Goal: Book appointment/travel/reservation

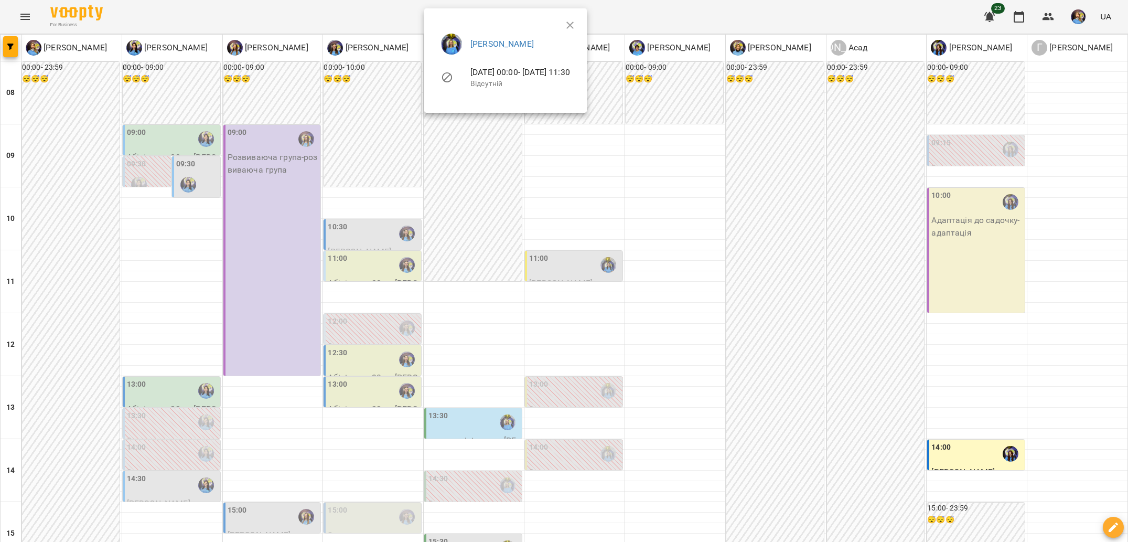
scroll to position [134, 0]
click at [583, 18] on button "button" at bounding box center [569, 25] width 25 height 25
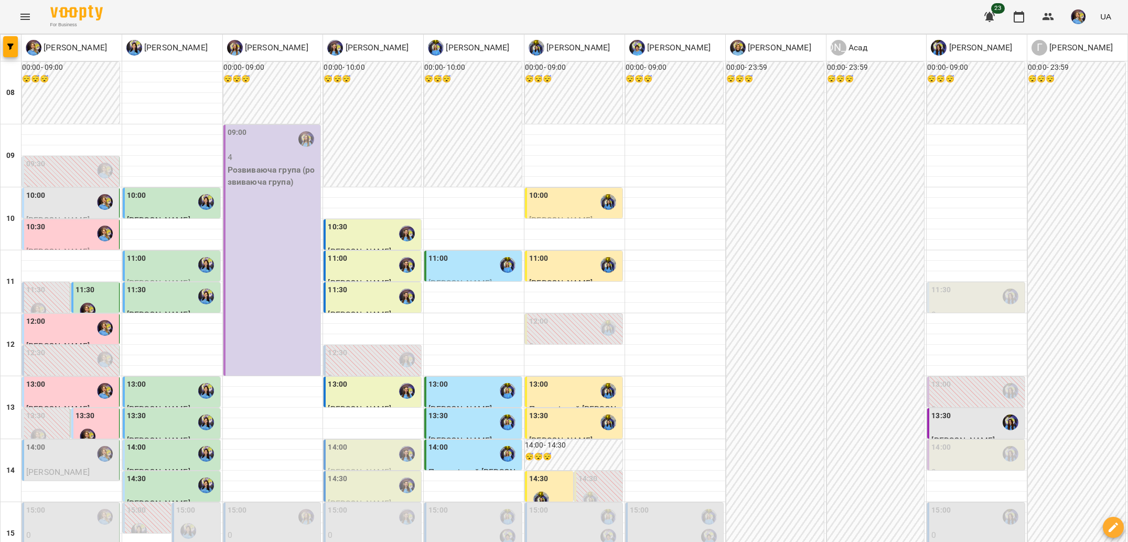
click at [803, 99] on div "00:00 - 23:59 😴😴😴" at bounding box center [775, 470] width 98 height 817
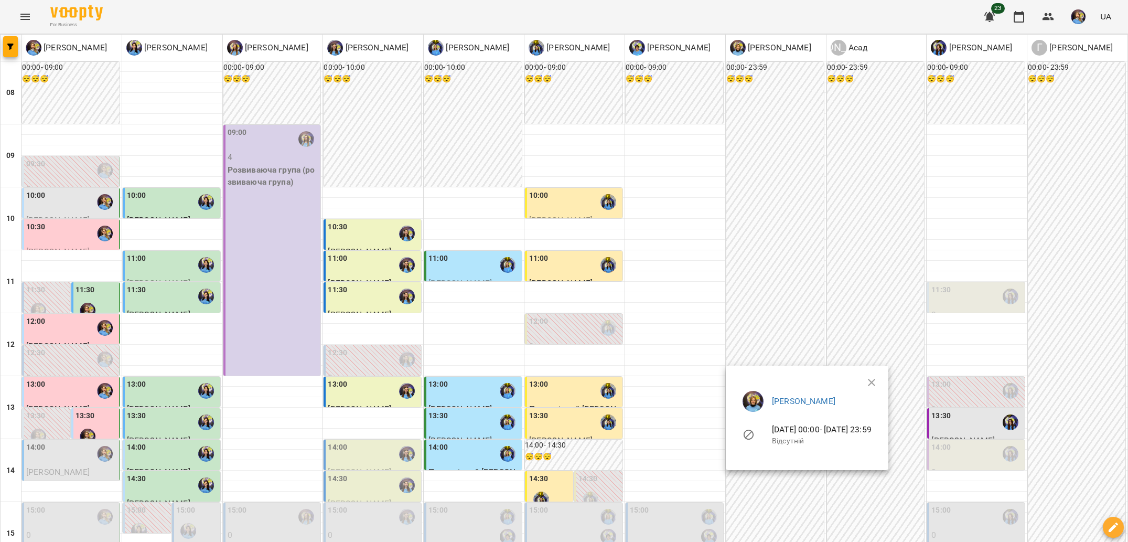
click at [170, 334] on div at bounding box center [564, 271] width 1128 height 542
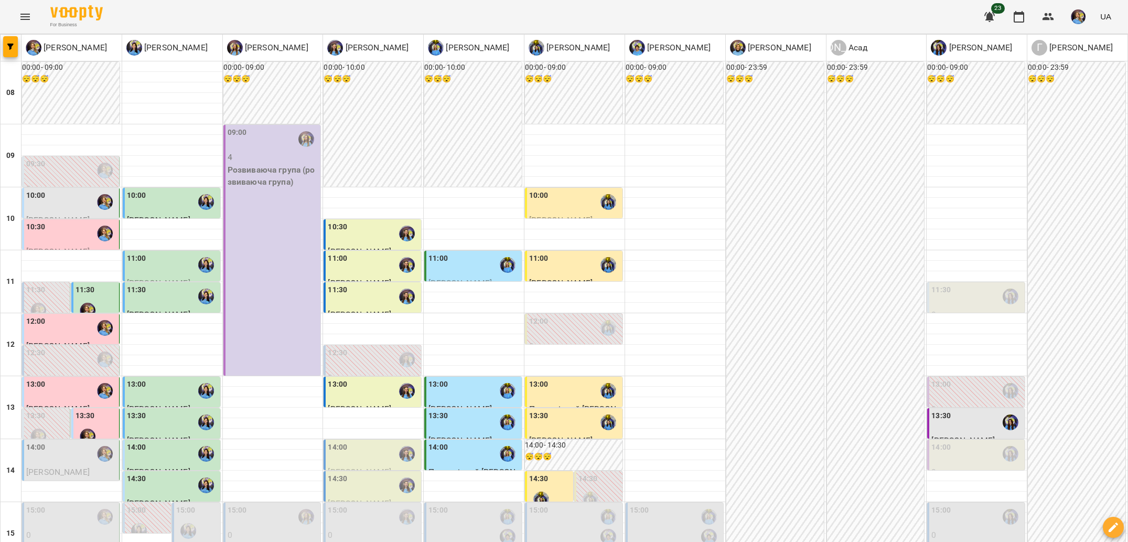
scroll to position [208, 0]
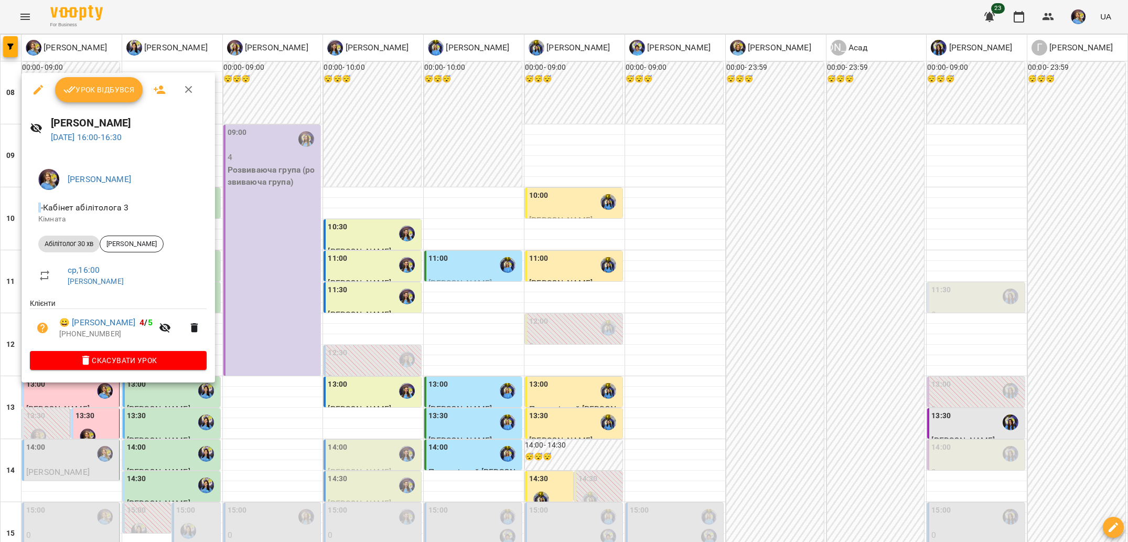
click at [186, 423] on div at bounding box center [564, 271] width 1128 height 542
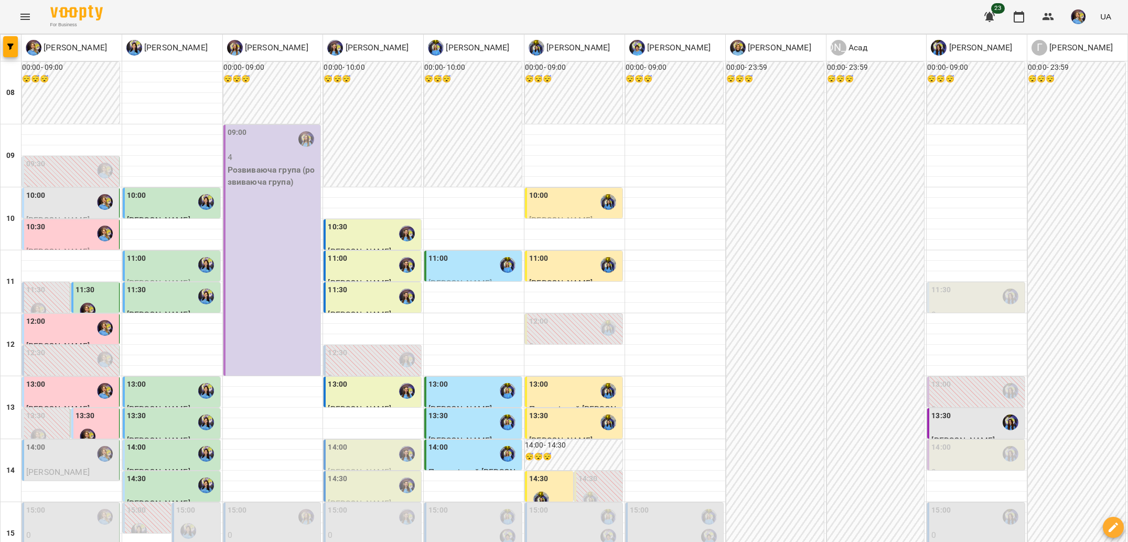
click at [67, 442] on div "14:00" at bounding box center [71, 454] width 91 height 24
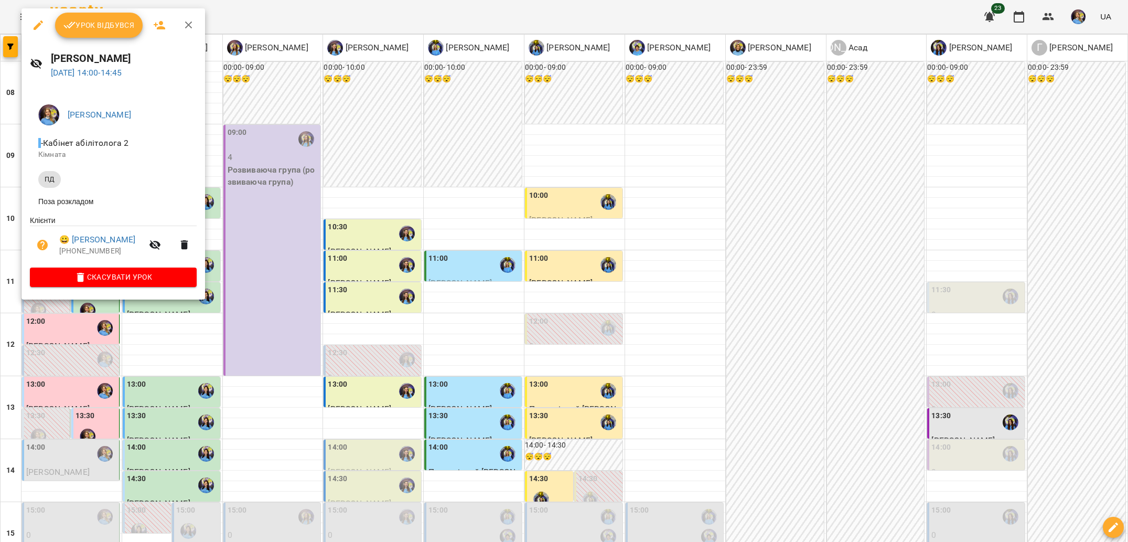
click at [223, 372] on div at bounding box center [564, 271] width 1128 height 542
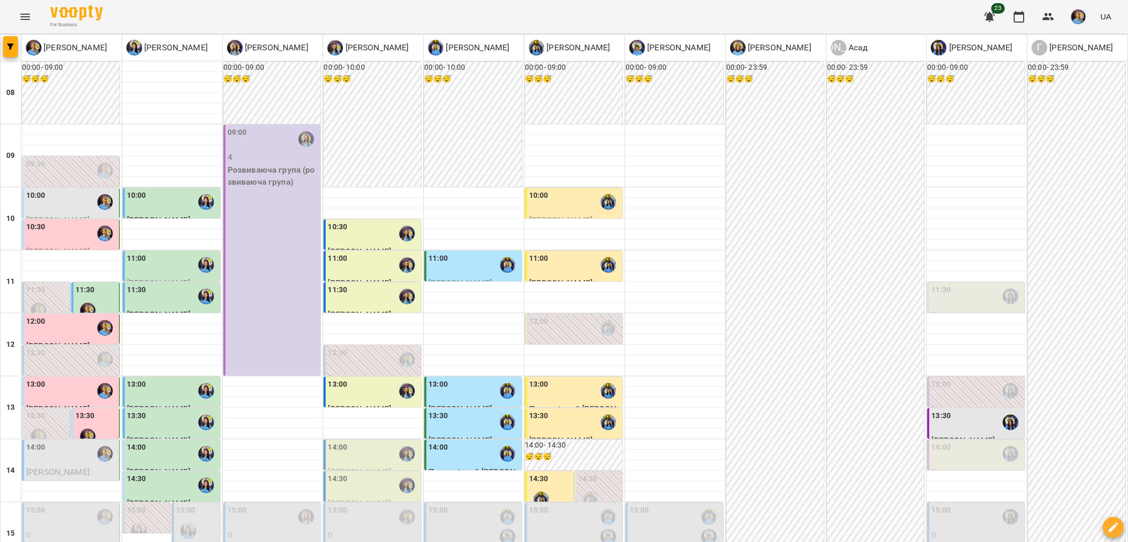
click at [202, 504] on div "15:00" at bounding box center [197, 523] width 42 height 38
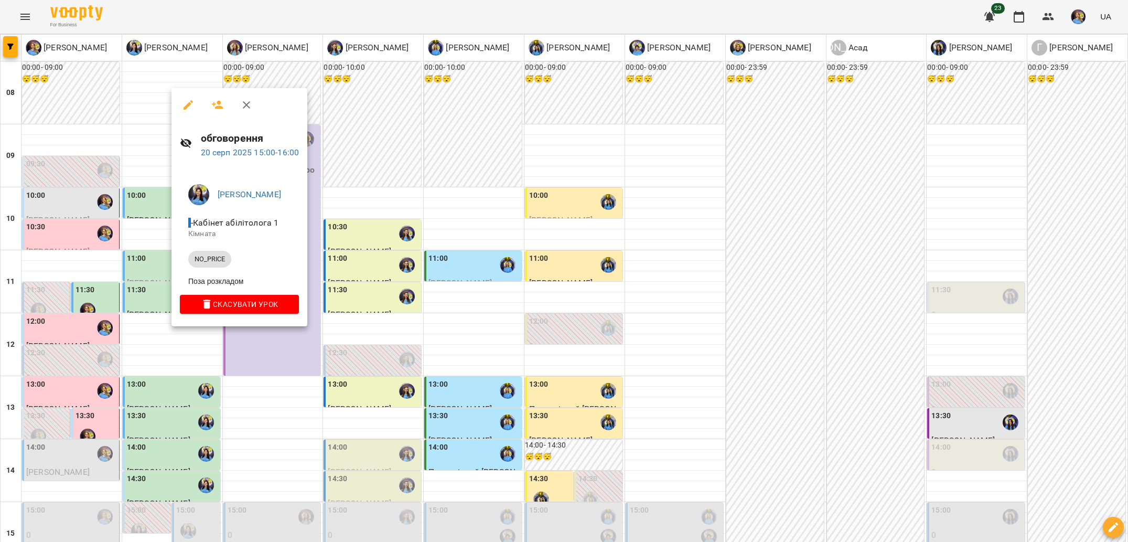
click at [294, 397] on div at bounding box center [564, 271] width 1128 height 542
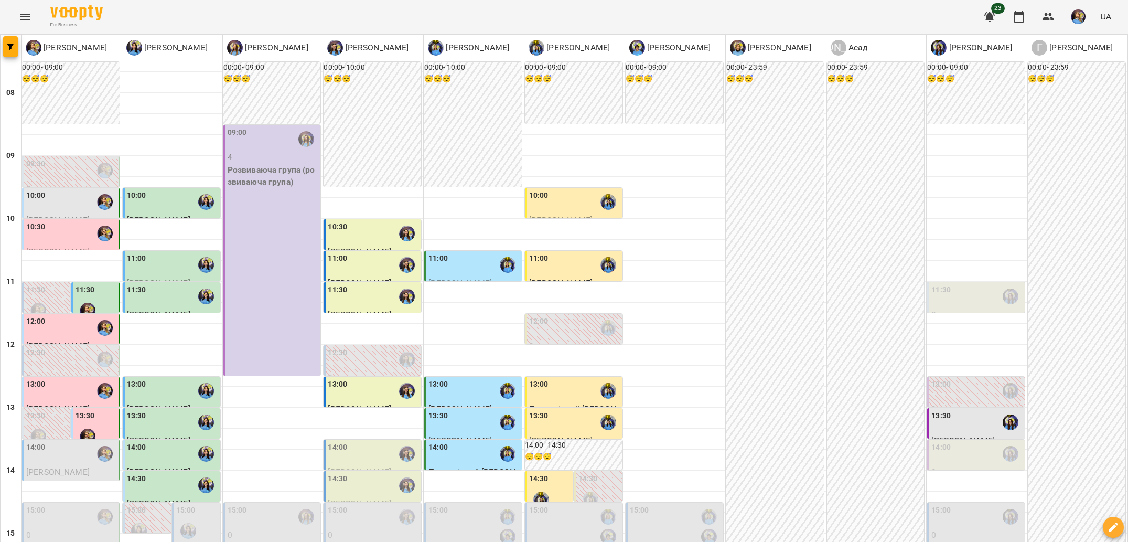
click at [161, 473] on div "14:30" at bounding box center [172, 485] width 91 height 24
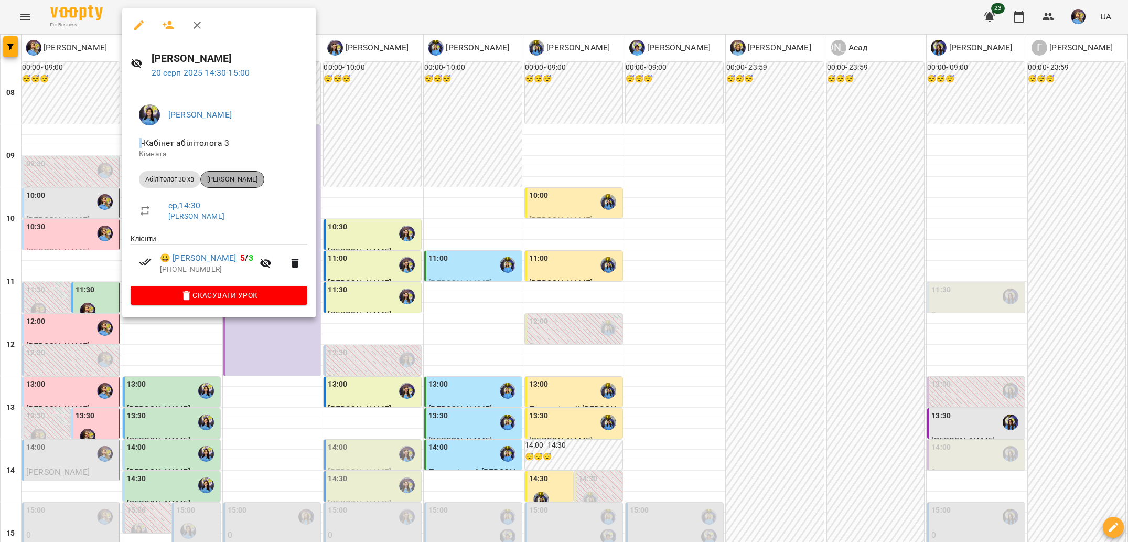
click at [239, 181] on span "[PERSON_NAME]" at bounding box center [232, 179] width 63 height 9
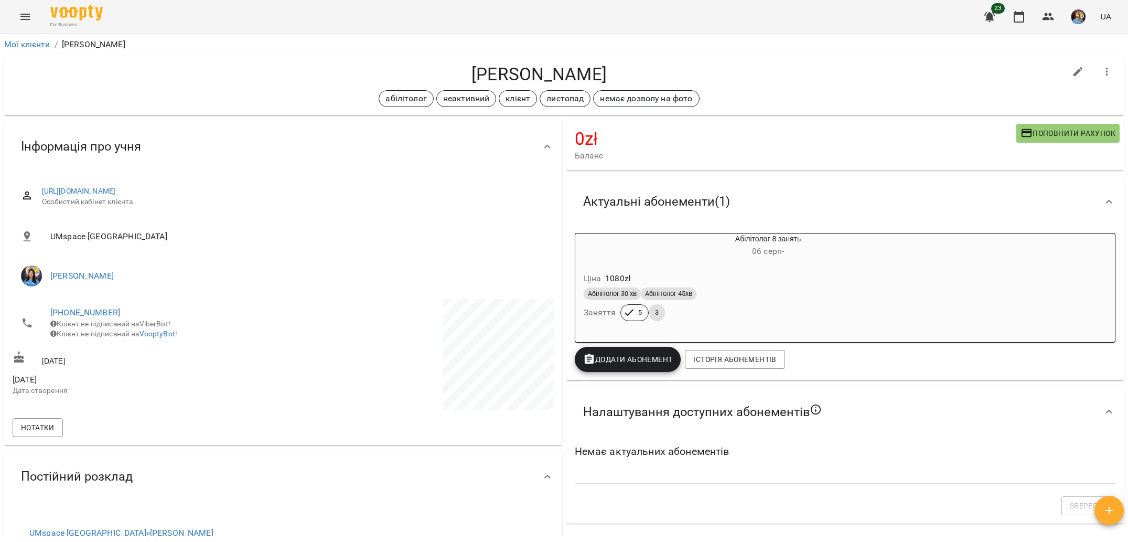
click at [597, 79] on h4 "[PERSON_NAME]" at bounding box center [539, 74] width 1053 height 22
click at [589, 67] on h4 "[PERSON_NAME]" at bounding box center [539, 74] width 1053 height 22
click at [589, 66] on h4 "[PERSON_NAME]" at bounding box center [539, 74] width 1053 height 22
